Goal: Task Accomplishment & Management: Use online tool/utility

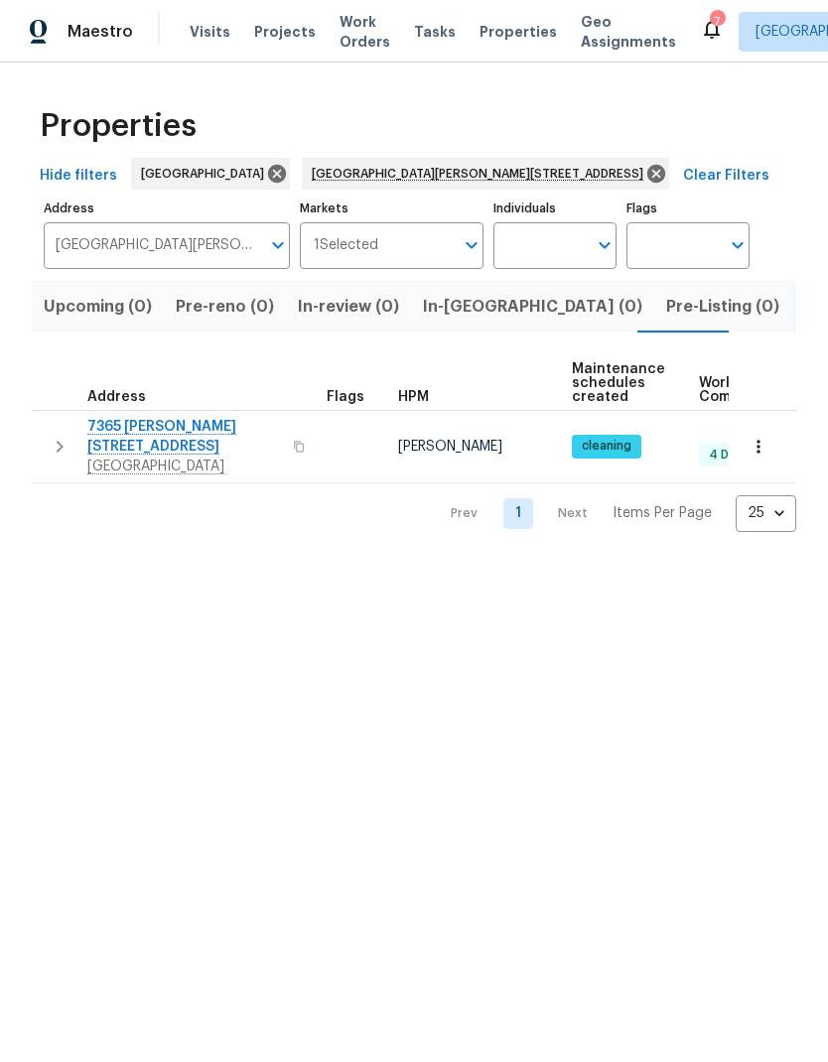
click at [182, 8] on div "Maestro Visits Projects Work Orders Tasks Properties Geo Assignments [GEOGRAPHI…" at bounding box center [414, 31] width 828 height 63
click at [202, 55] on div "Maestro Visits Projects Work Orders Tasks Properties Geo Assignments [GEOGRAPHI…" at bounding box center [414, 31] width 828 height 63
click at [199, 31] on span "Visits" at bounding box center [210, 32] width 41 height 20
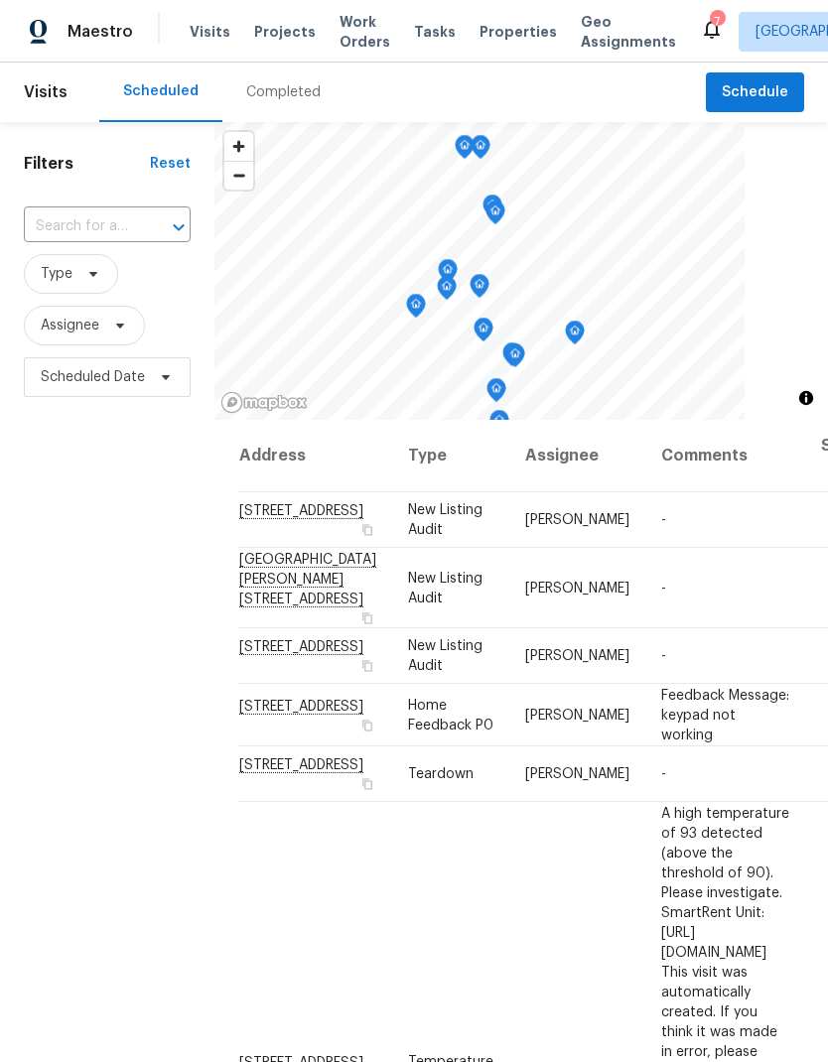
click at [201, 32] on span "Visits" at bounding box center [210, 32] width 41 height 20
click at [761, 108] on button "Schedule" at bounding box center [755, 92] width 98 height 41
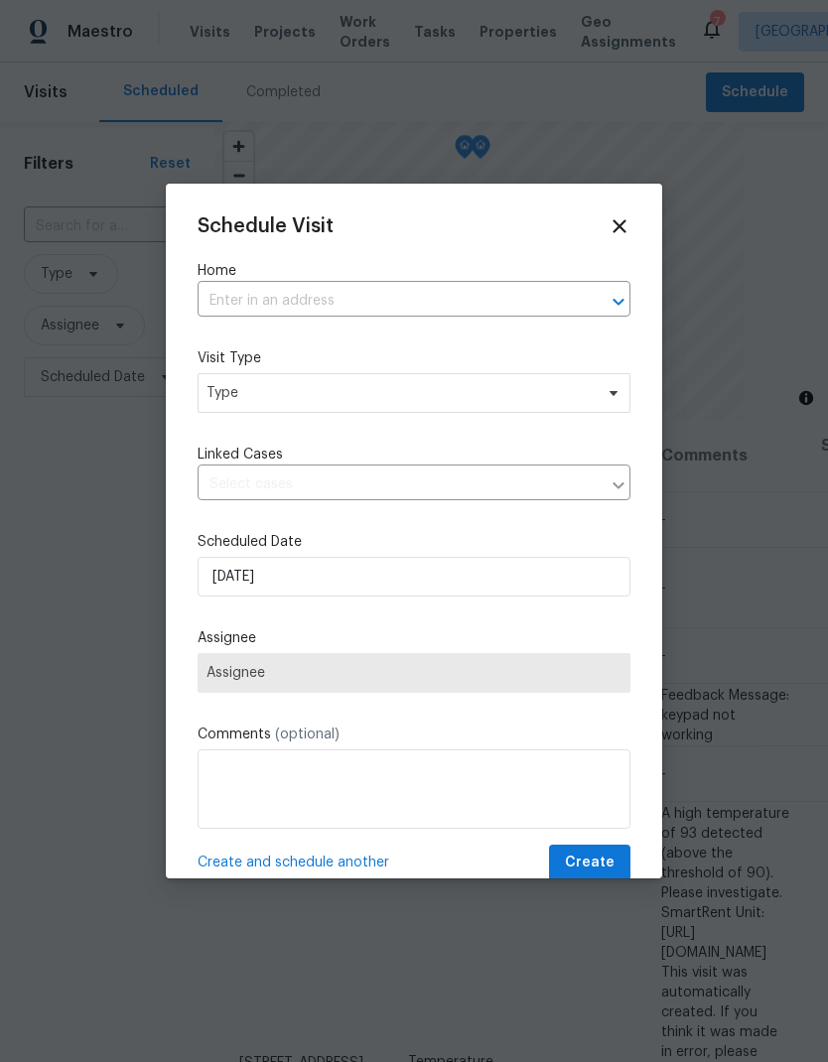
click at [251, 280] on label "Home" at bounding box center [414, 271] width 433 height 20
click at [254, 300] on input "text" at bounding box center [386, 301] width 377 height 31
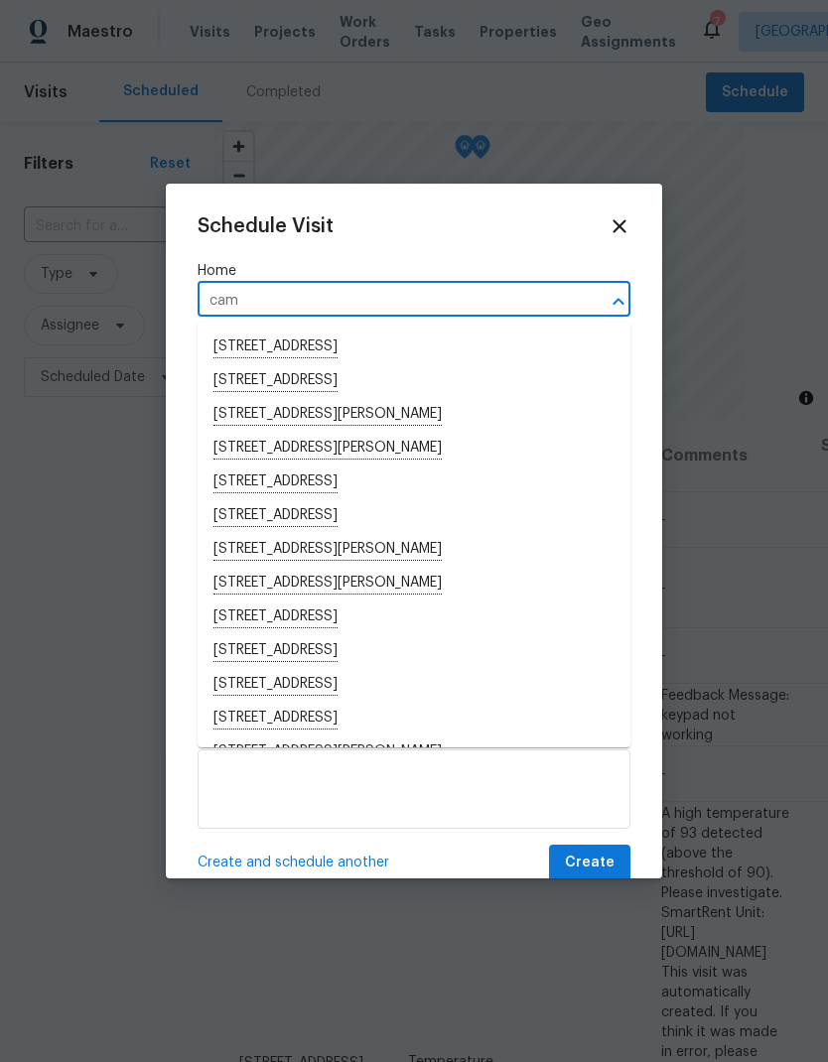
type input "cami"
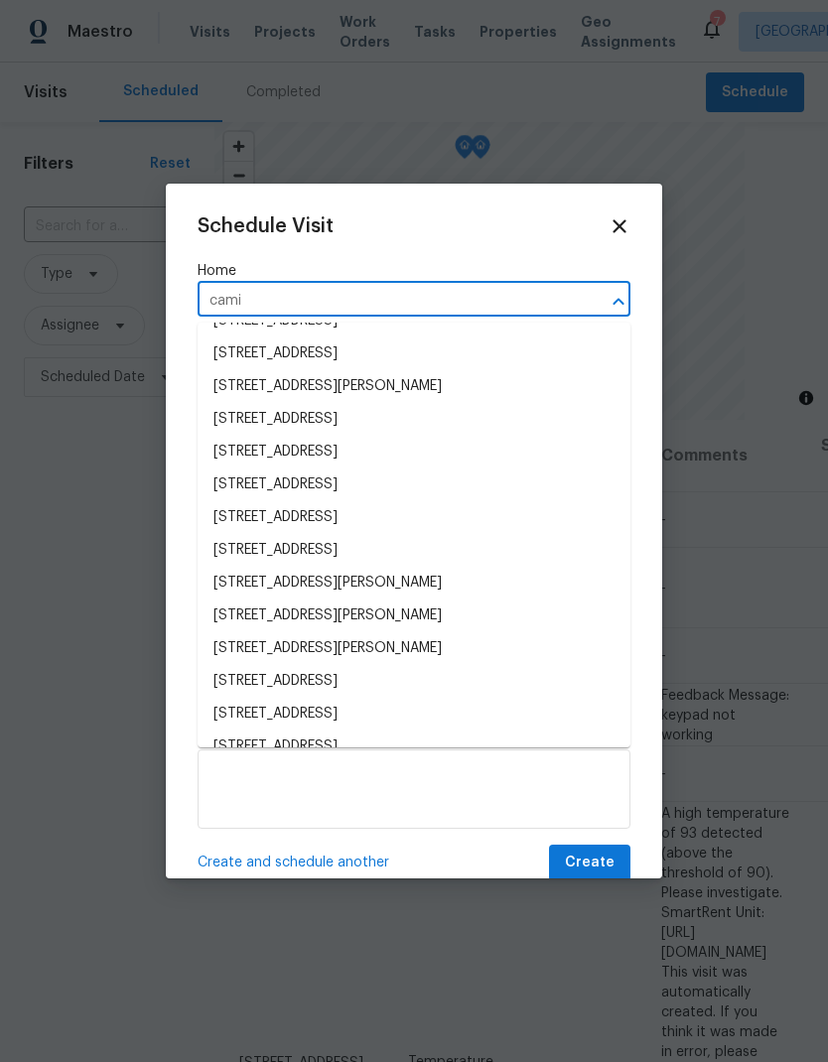
scroll to position [1792, 0]
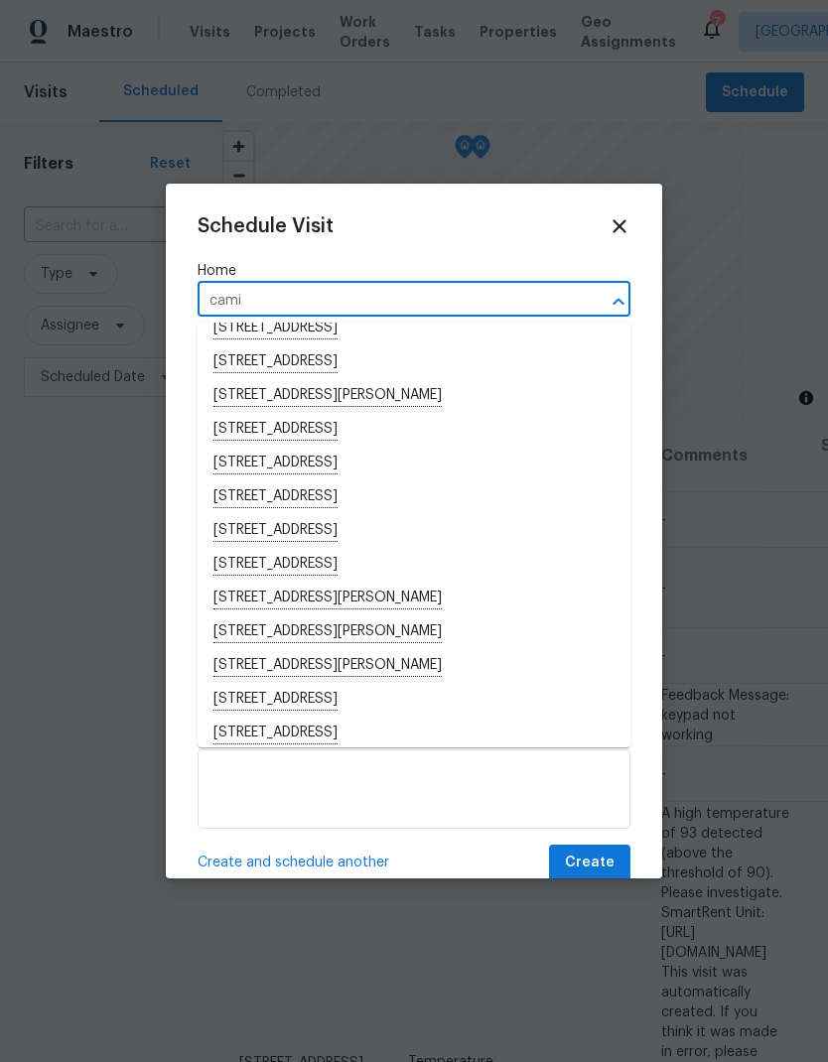
click at [263, 526] on li "[STREET_ADDRESS]" at bounding box center [414, 531] width 433 height 34
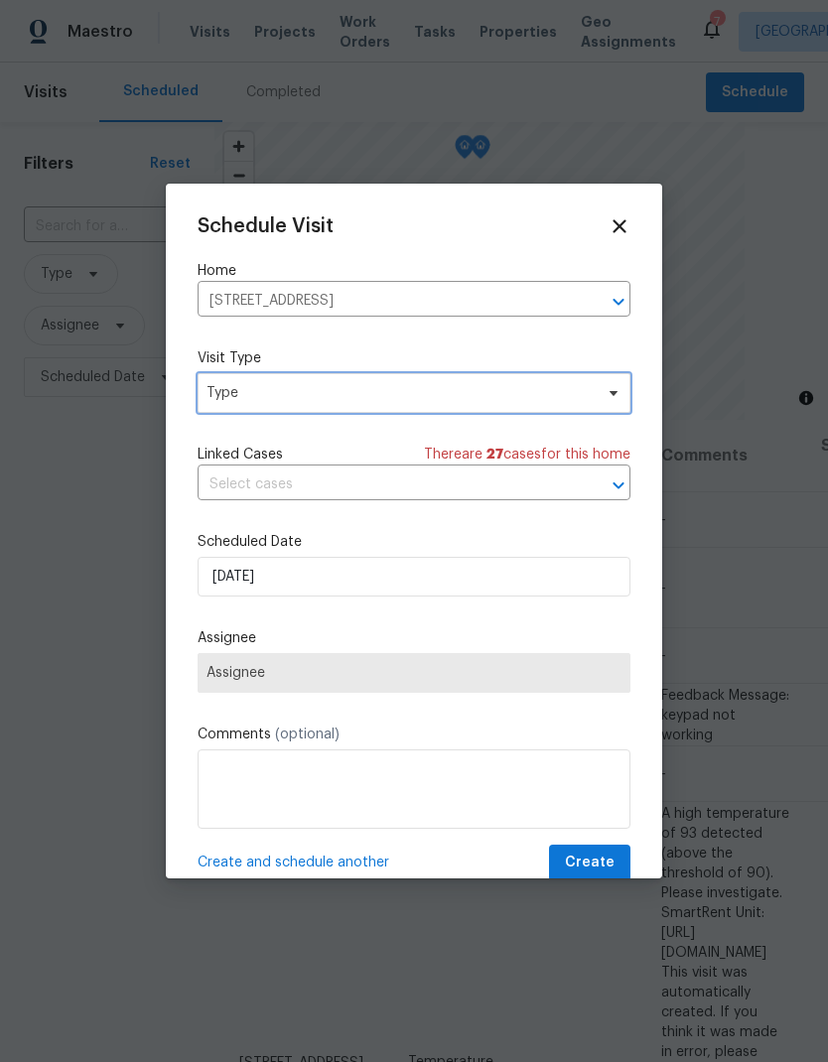
click at [234, 387] on span "Type" at bounding box center [400, 393] width 386 height 20
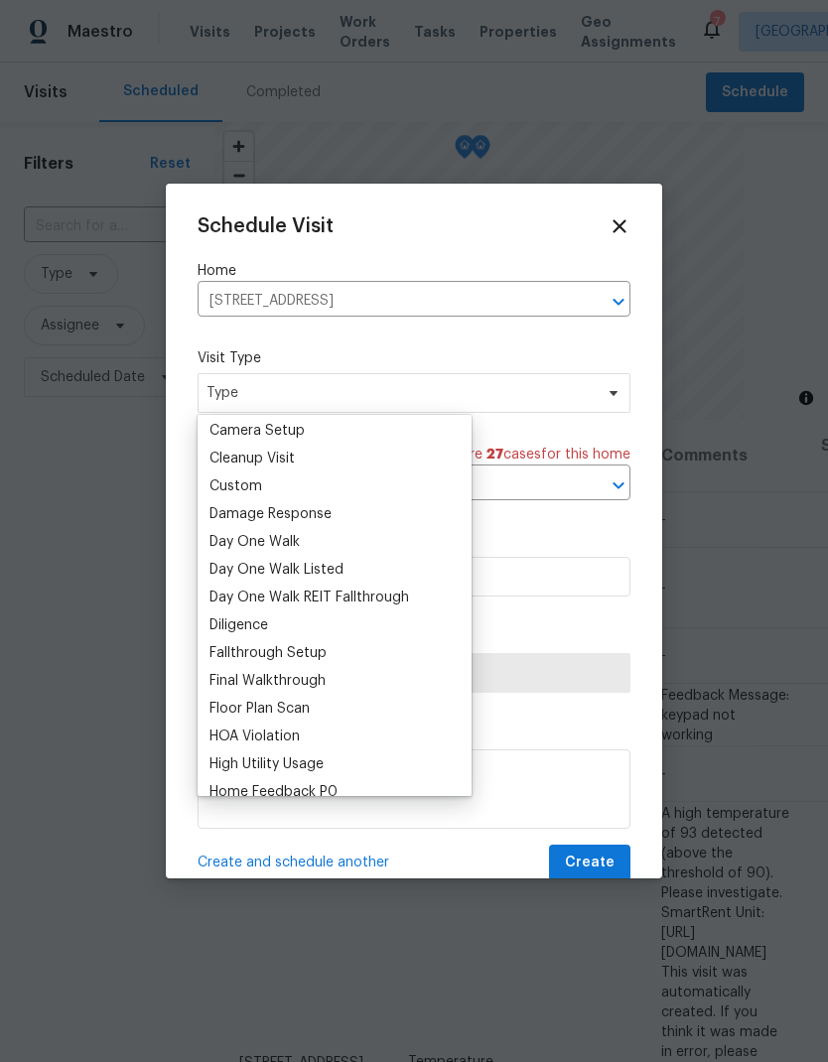
scroll to position [256, 0]
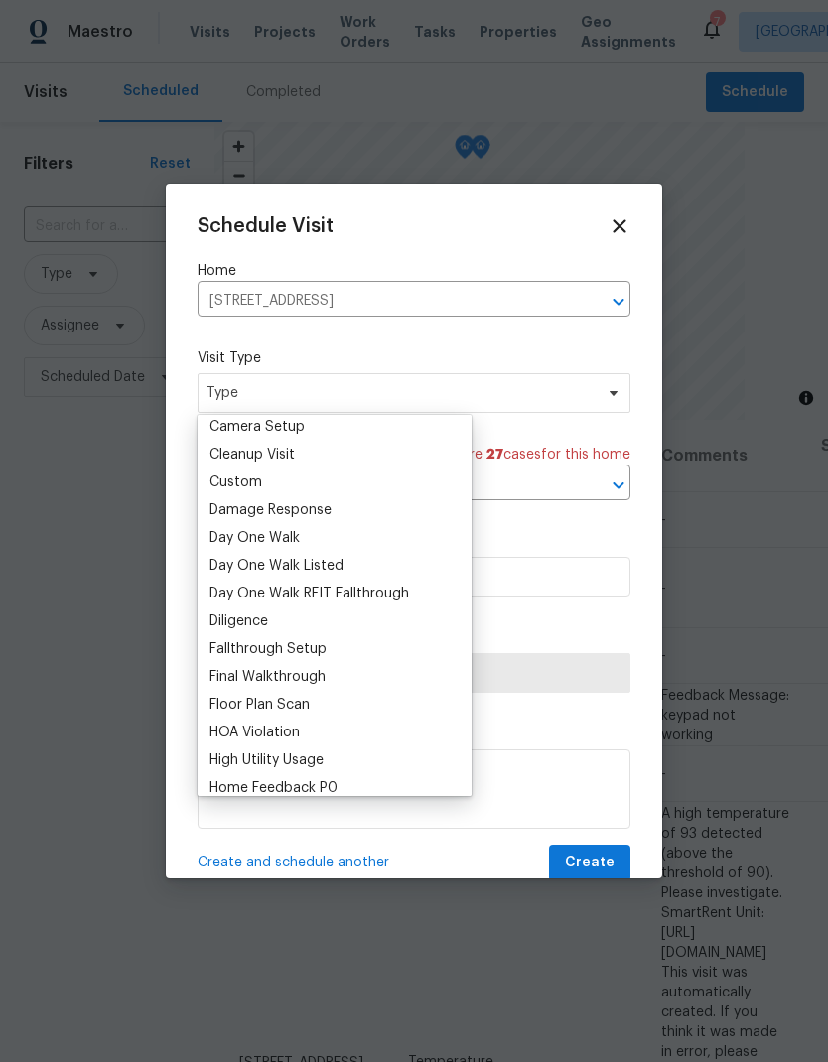
click at [227, 475] on div "Custom" at bounding box center [236, 483] width 53 height 20
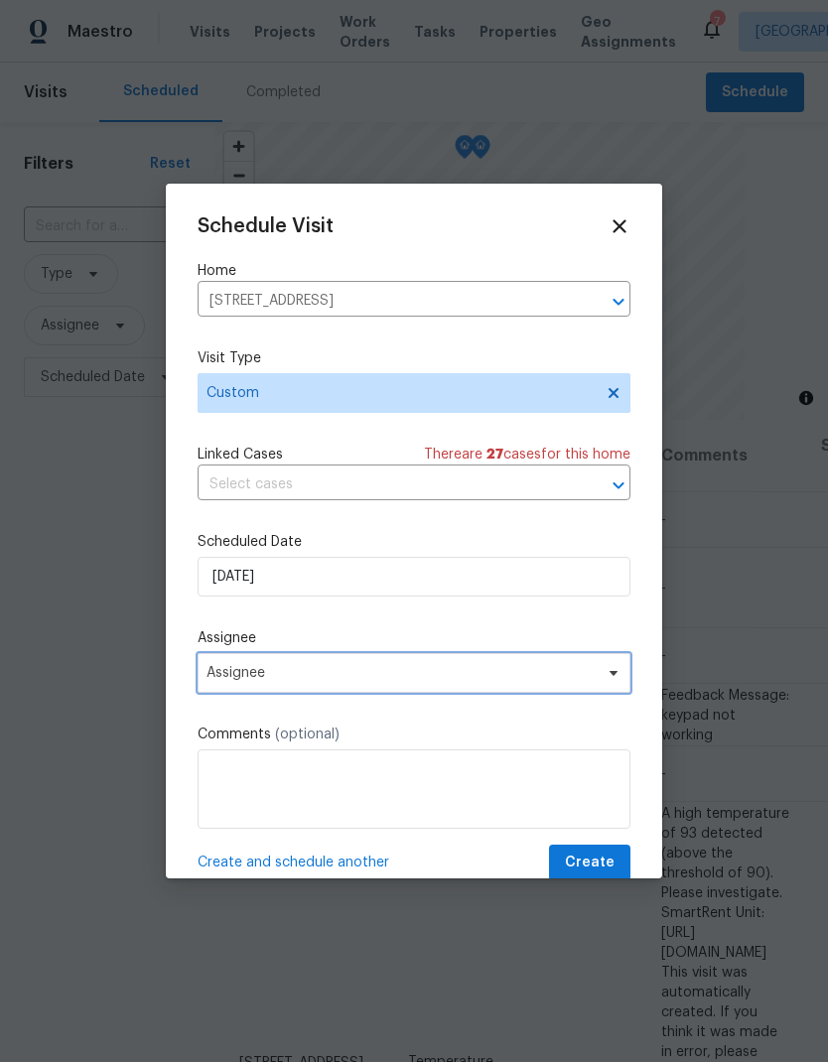
click at [506, 681] on span "Assignee" at bounding box center [401, 673] width 389 height 16
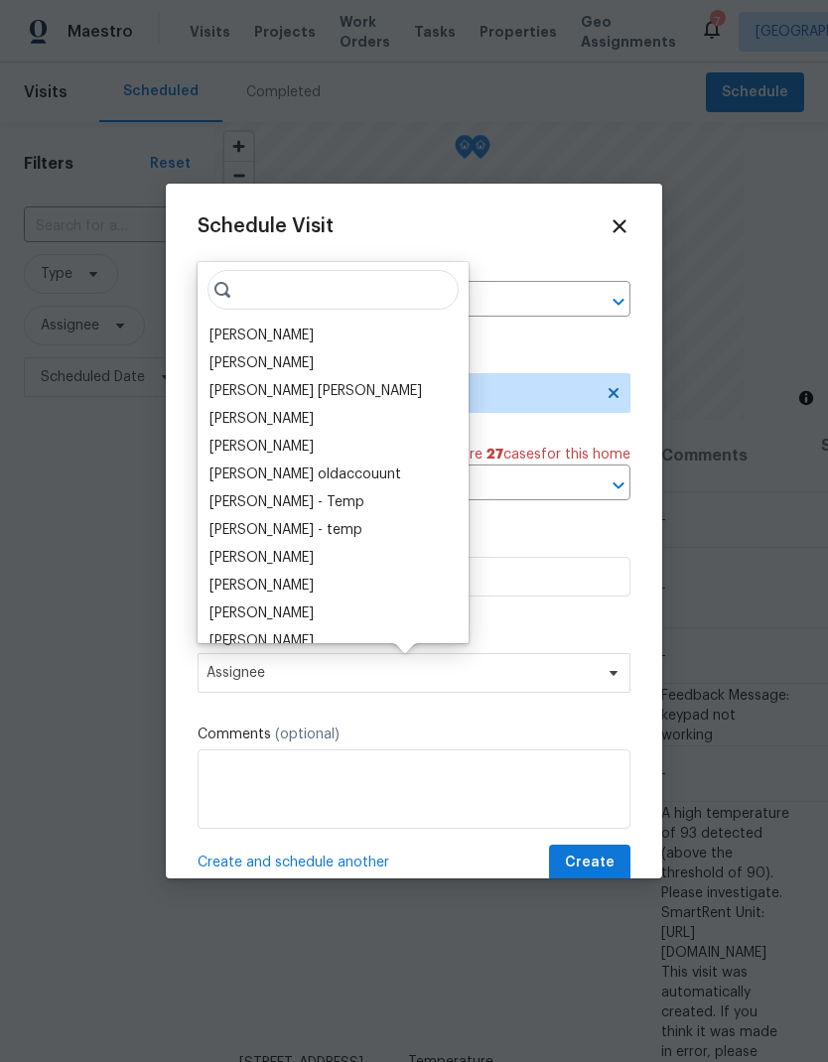
click at [220, 335] on div "[PERSON_NAME]" at bounding box center [262, 336] width 104 height 20
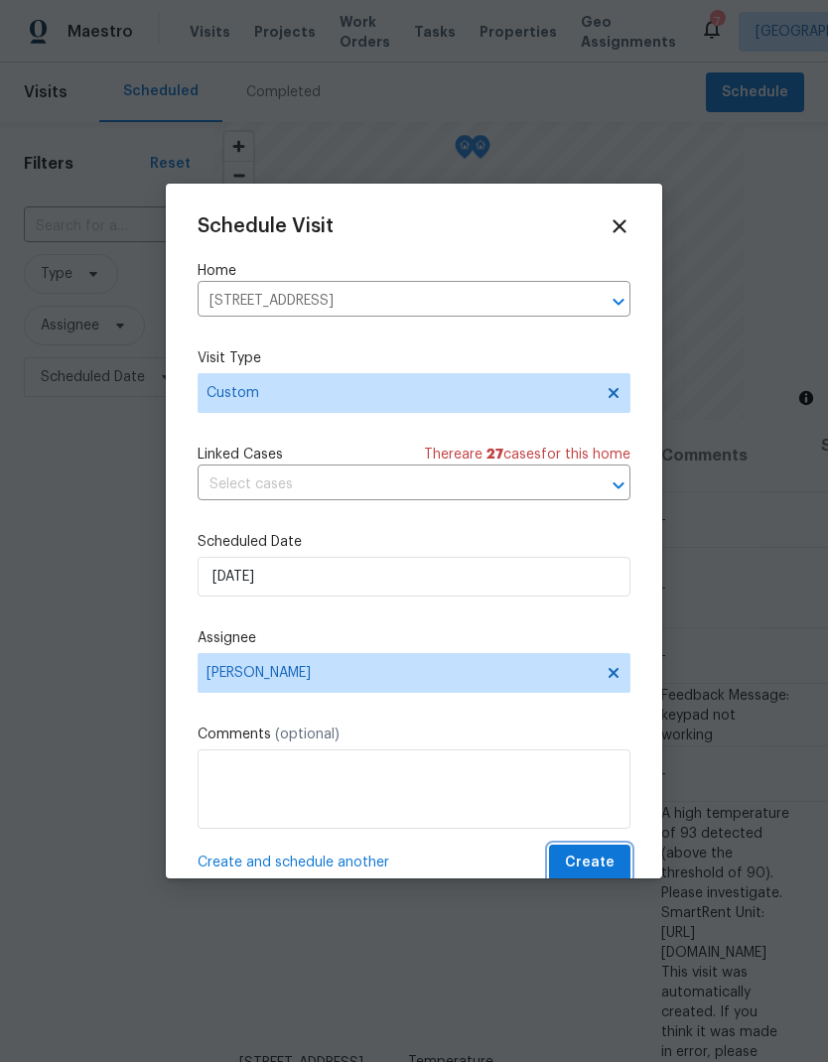
click at [601, 857] on span "Create" at bounding box center [590, 863] width 50 height 25
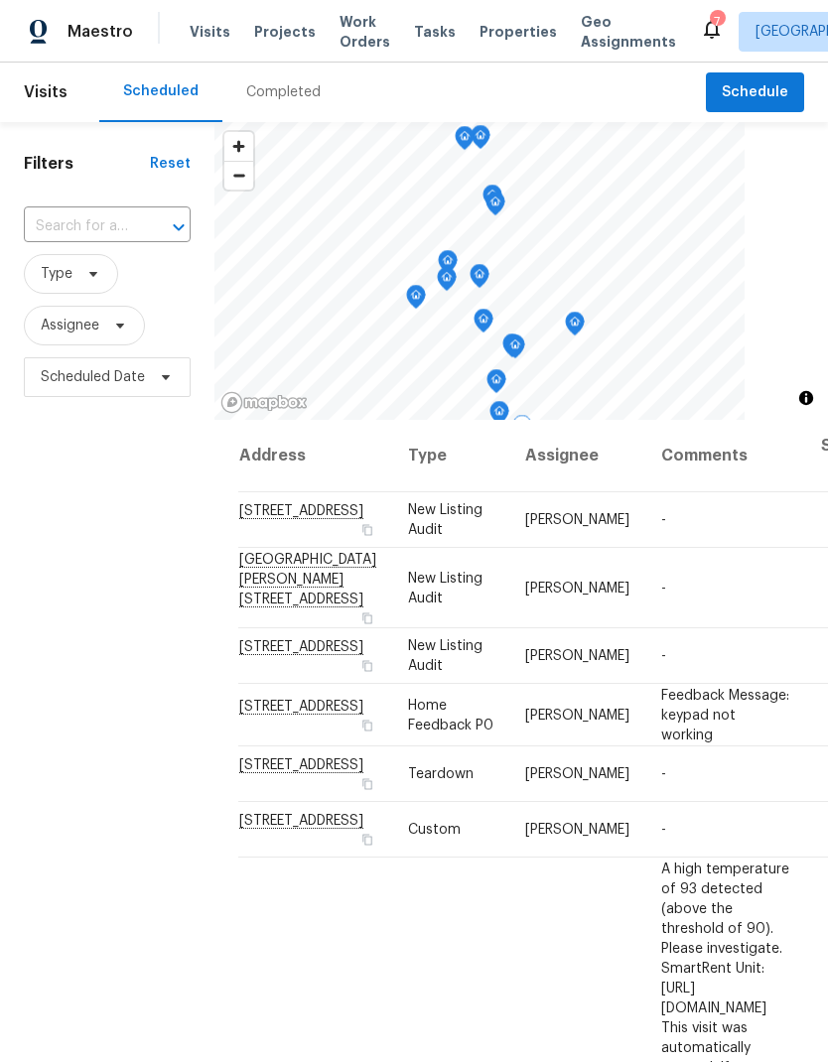
click at [490, 36] on span "Properties" at bounding box center [518, 32] width 77 height 20
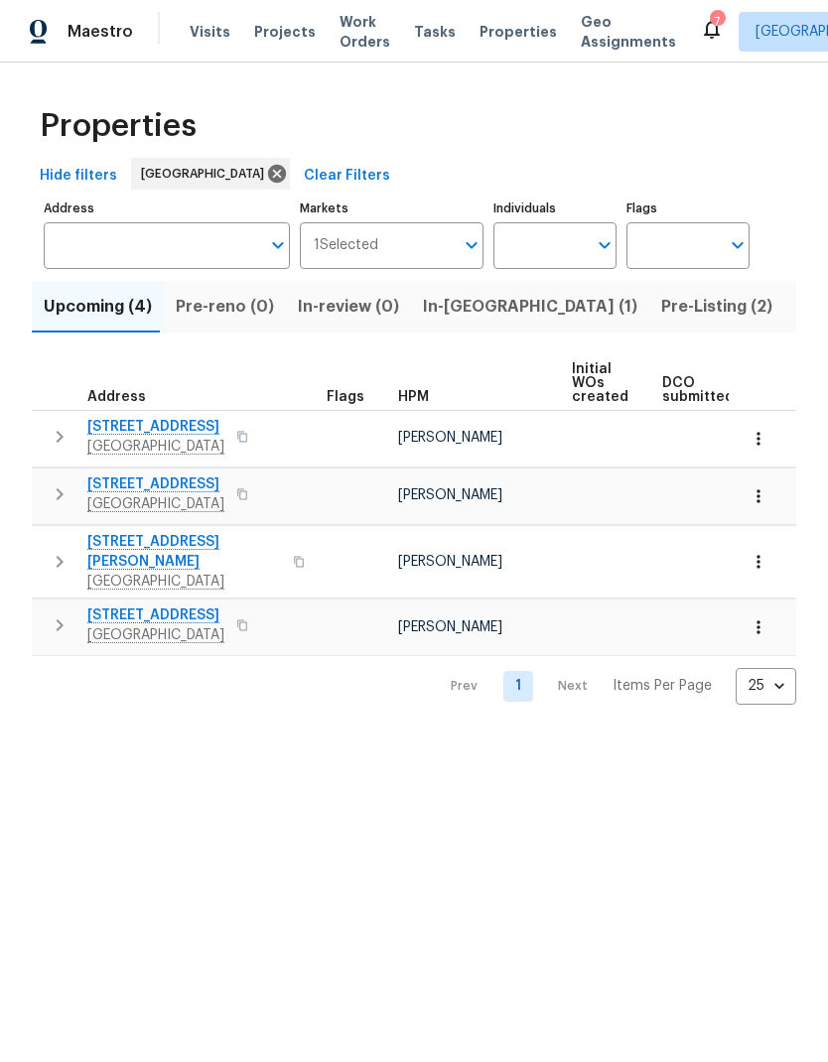
click at [440, 309] on span "In-[GEOGRAPHIC_DATA] (1)" at bounding box center [530, 307] width 214 height 28
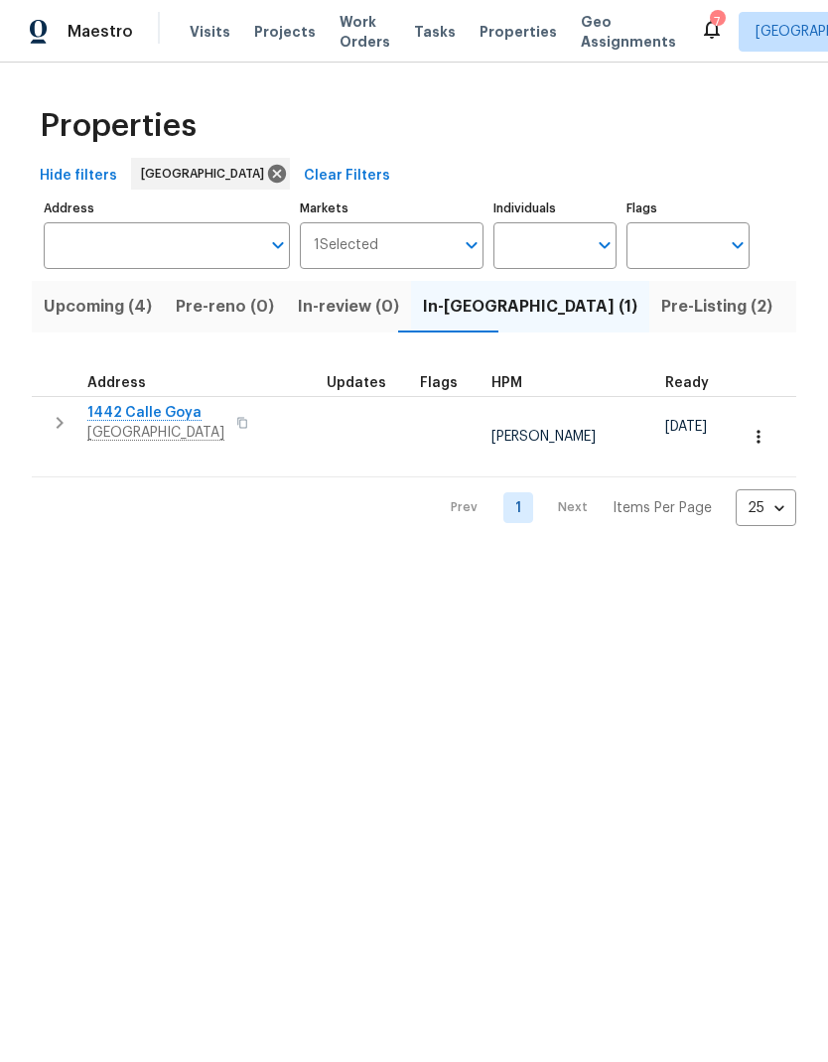
click at [127, 410] on span "1442 Calle Goya" at bounding box center [155, 413] width 137 height 20
